Goal: Transaction & Acquisition: Purchase product/service

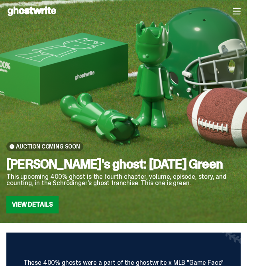
click at [222, 138] on div "Auction Coming Soon Schrödinger's ghost: Sunday Green This upcoming 400% ghost …" at bounding box center [123, 135] width 234 height 158
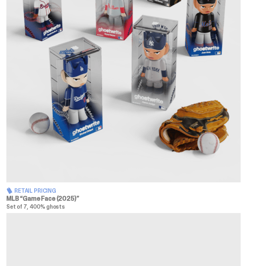
scroll to position [425, 0]
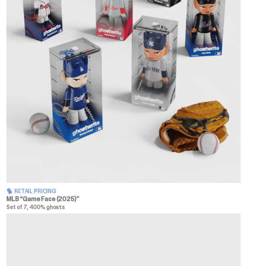
click at [217, 149] on img at bounding box center [123, 36] width 234 height 293
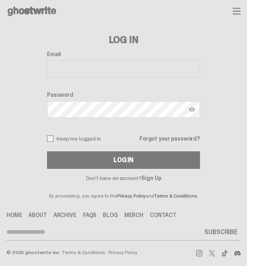
click at [194, 67] on input "Email" at bounding box center [123, 69] width 153 height 17
type input "*"
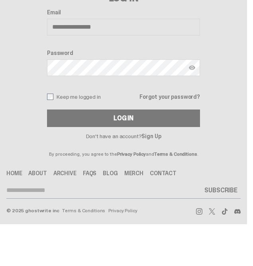
type input "**********"
click at [47, 151] on button "Log In" at bounding box center [123, 160] width 153 height 18
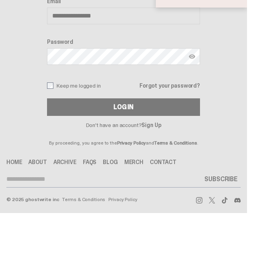
click at [195, 112] on img at bounding box center [192, 109] width 6 height 6
click at [121, 157] on div "Log In" at bounding box center [123, 160] width 20 height 6
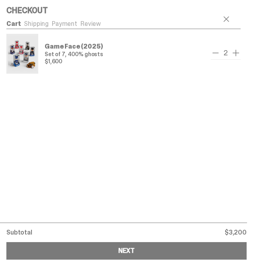
click at [241, 53] on span "add one" at bounding box center [236, 53] width 10 height 10
click at [241, 55] on span "add one" at bounding box center [236, 53] width 10 height 10
click at [241, 53] on span "add one" at bounding box center [236, 53] width 10 height 10
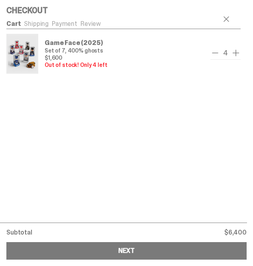
click at [220, 53] on span "remove one" at bounding box center [215, 53] width 10 height 10
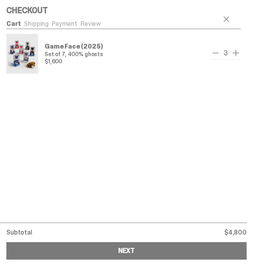
click at [220, 53] on span "remove one" at bounding box center [216, 53] width 10 height 10
click at [220, 56] on span "remove one" at bounding box center [216, 53] width 10 height 10
click at [241, 55] on span "add one" at bounding box center [236, 53] width 10 height 10
click at [241, 57] on span "add one" at bounding box center [236, 53] width 10 height 10
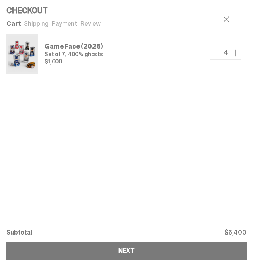
click at [241, 53] on span "add one" at bounding box center [236, 53] width 10 height 10
click at [231, 18] on span at bounding box center [226, 19] width 10 height 10
